Goal: Navigation & Orientation: Find specific page/section

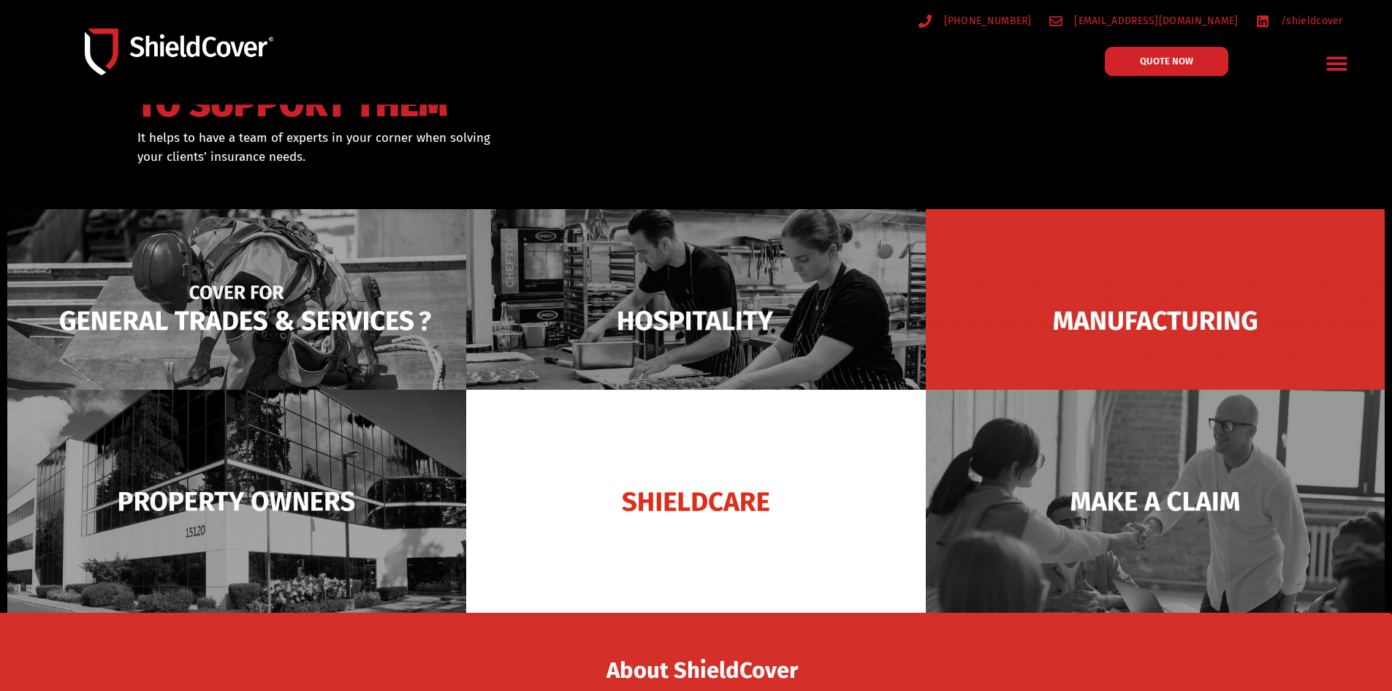
scroll to position [72, 0]
click at [261, 302] on img at bounding box center [236, 319] width 459 height 223
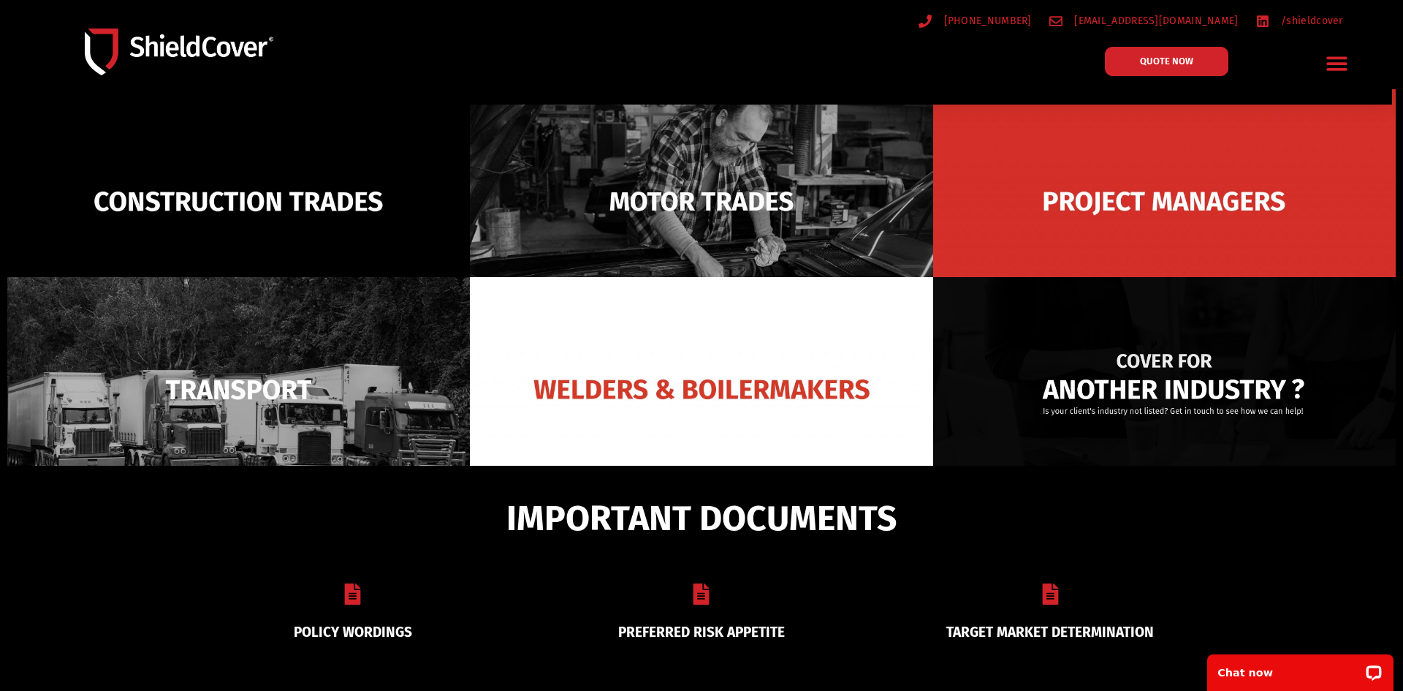
click at [1145, 386] on img at bounding box center [1164, 389] width 463 height 224
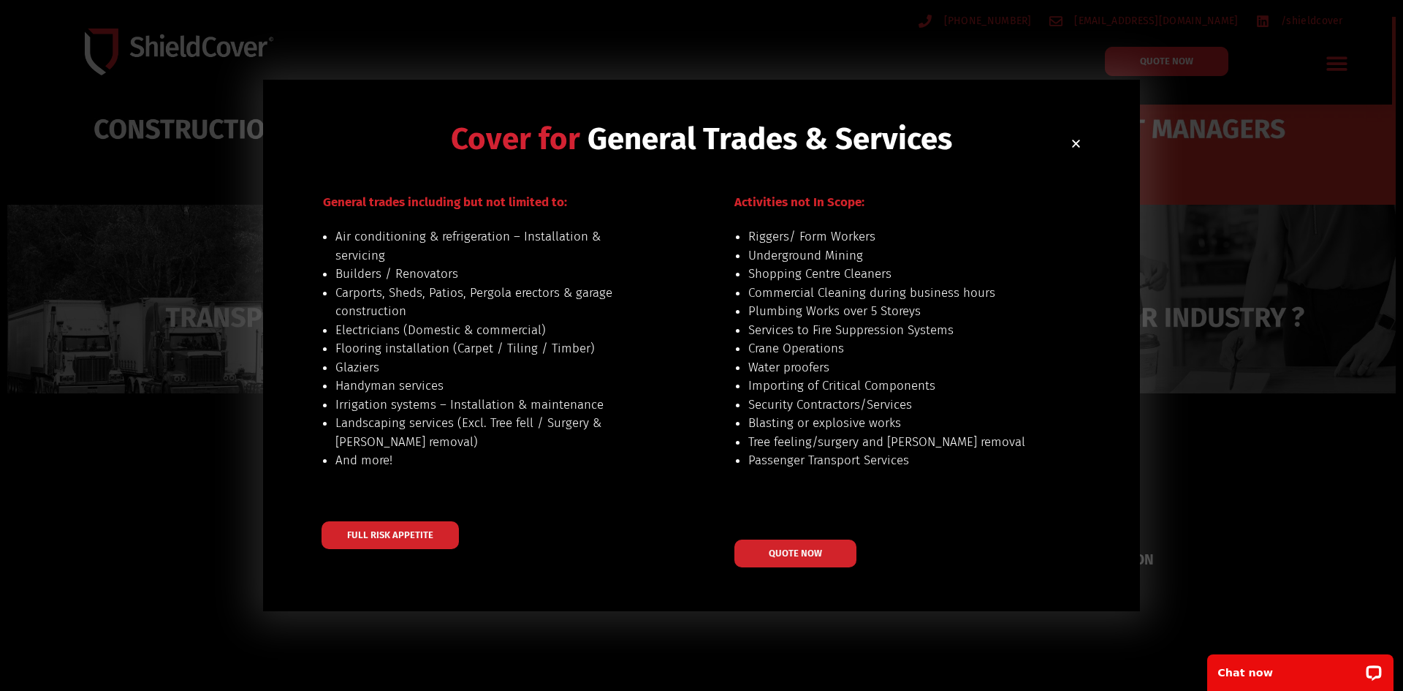
scroll to position [268, 0]
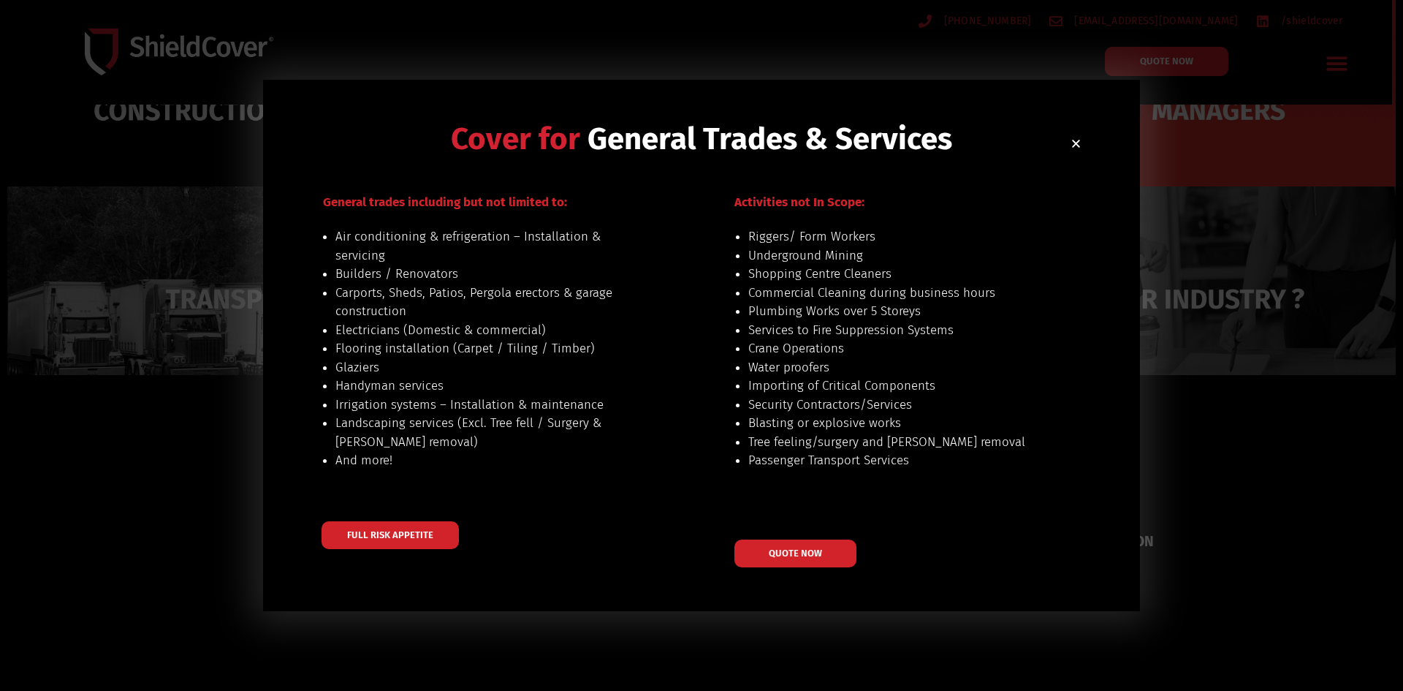
click at [1079, 144] on icon "Close" at bounding box center [1076, 143] width 11 height 11
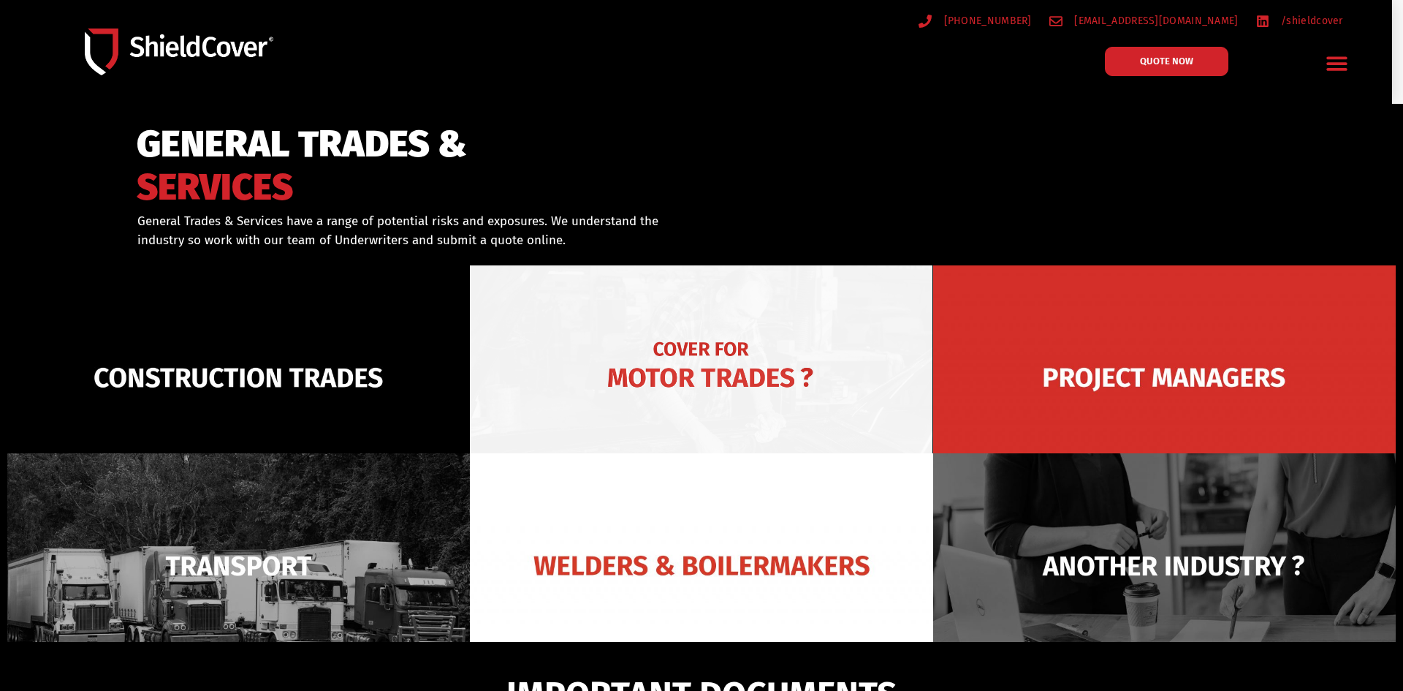
scroll to position [0, 0]
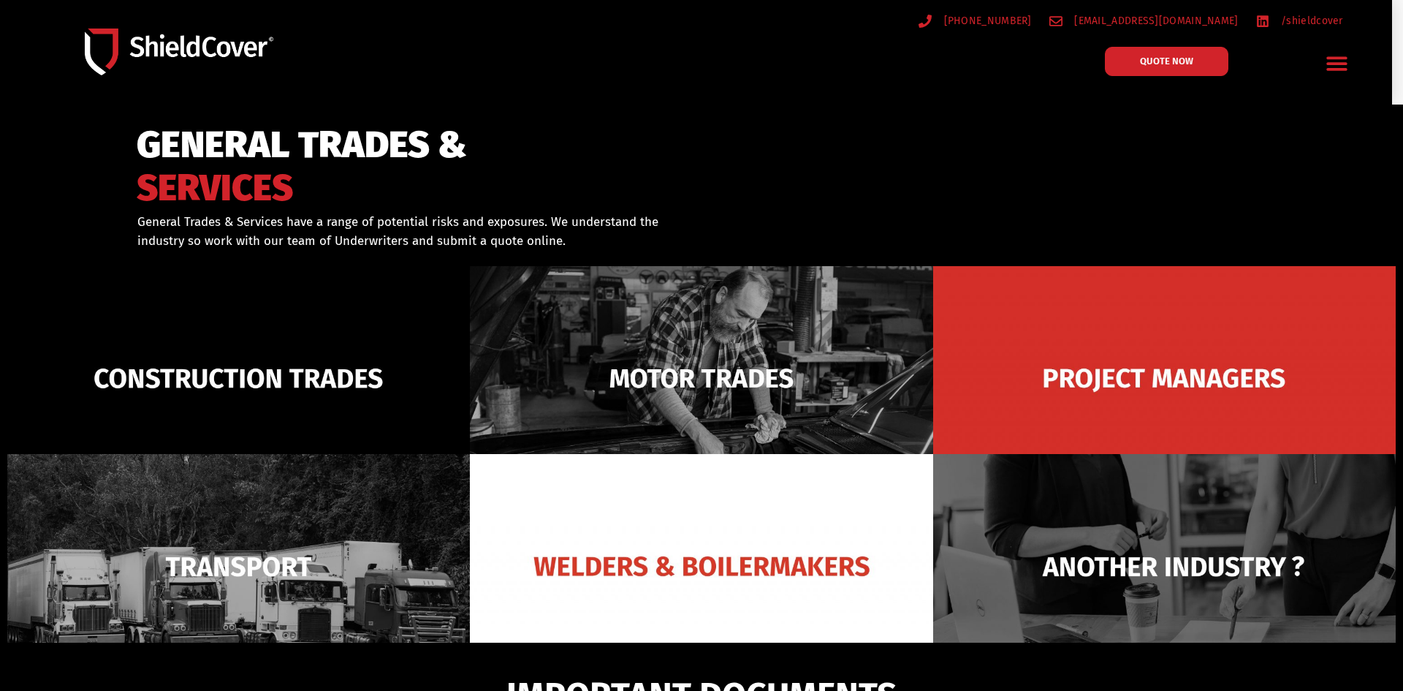
click at [172, 45] on img at bounding box center [179, 52] width 189 height 46
